Goal: Task Accomplishment & Management: Manage account settings

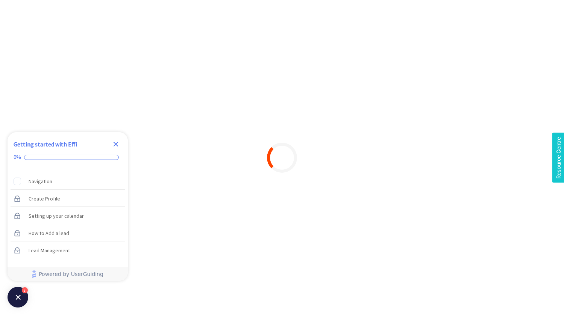
click at [115, 143] on icon "Close Checklist" at bounding box center [115, 144] width 5 height 5
